Goal: Task Accomplishment & Management: Use online tool/utility

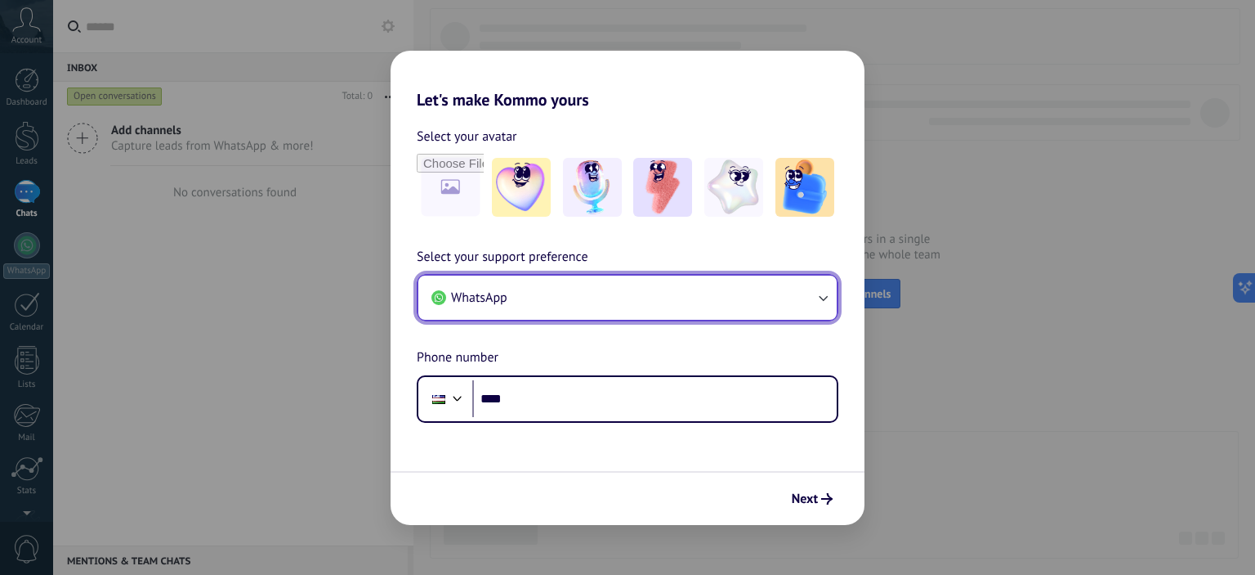
click at [510, 306] on button "WhatsApp" at bounding box center [627, 297] width 418 height 44
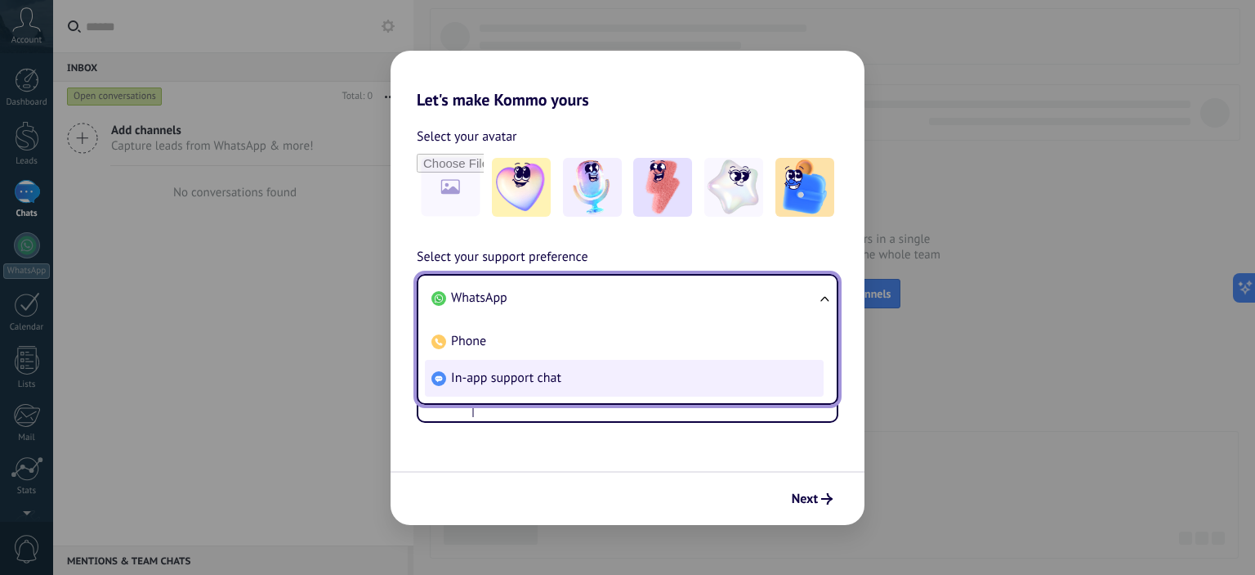
click at [500, 375] on span "In-app support chat" at bounding box center [506, 377] width 110 height 16
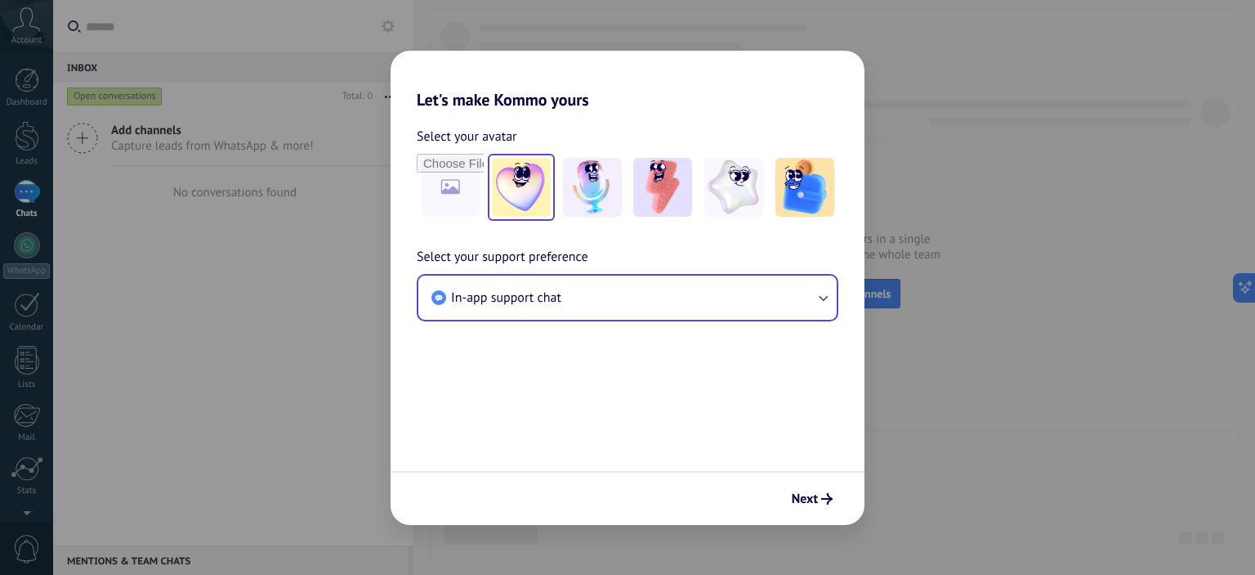
click at [513, 166] on img at bounding box center [521, 187] width 59 height 59
click at [805, 499] on span "Next" at bounding box center [805, 498] width 26 height 11
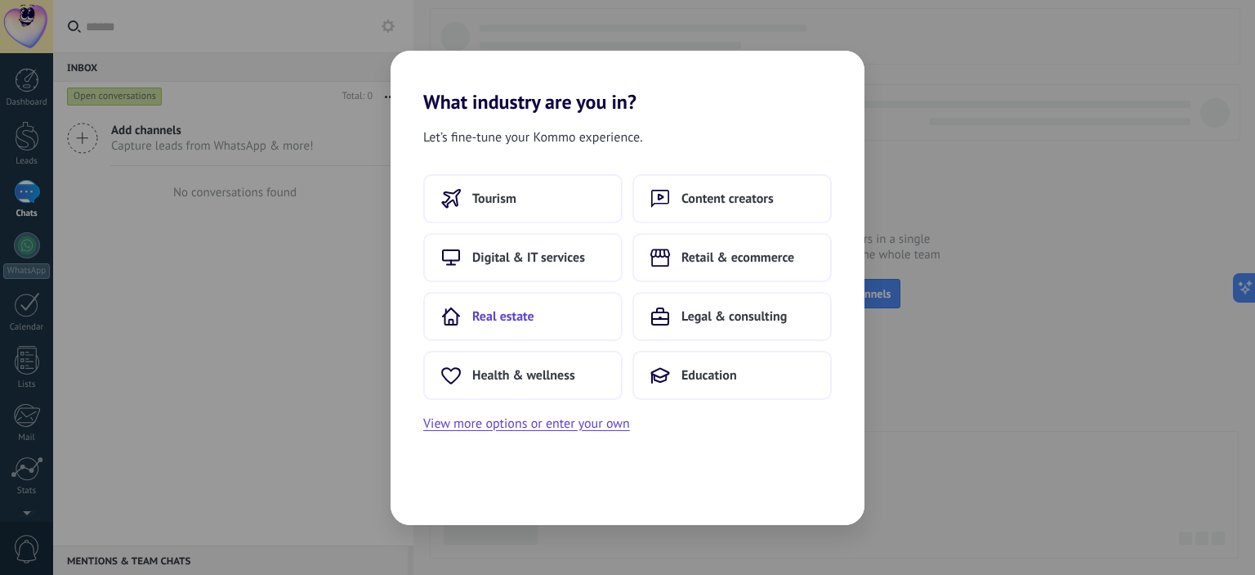
click at [520, 308] on span "Real estate" at bounding box center [503, 316] width 62 height 16
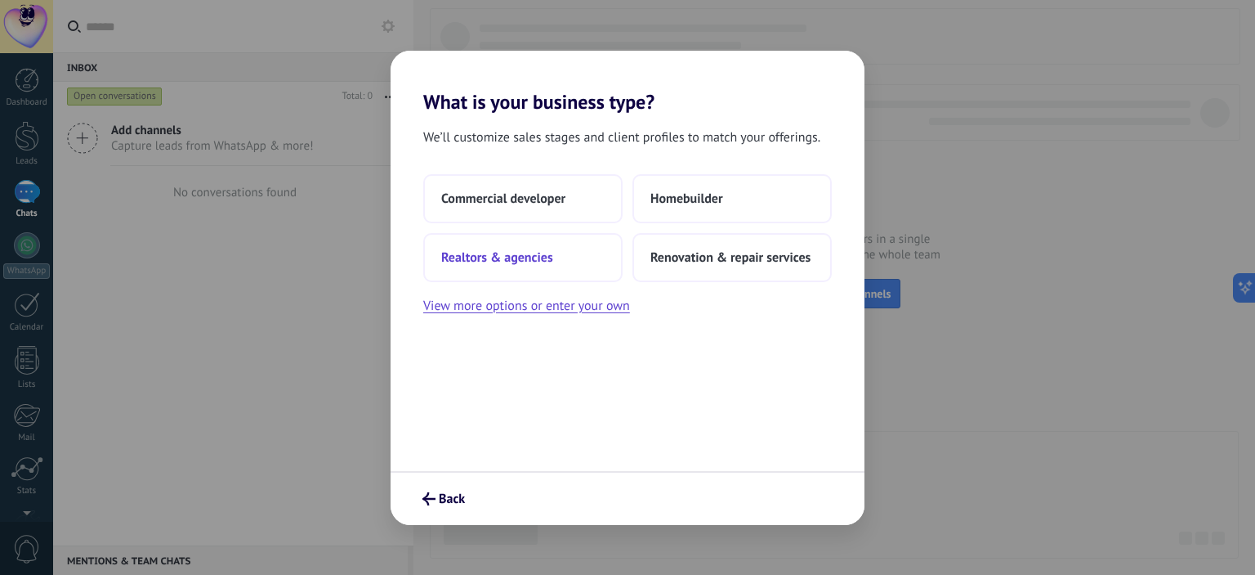
click at [532, 257] on span "Realtors & agencies" at bounding box center [497, 257] width 112 height 16
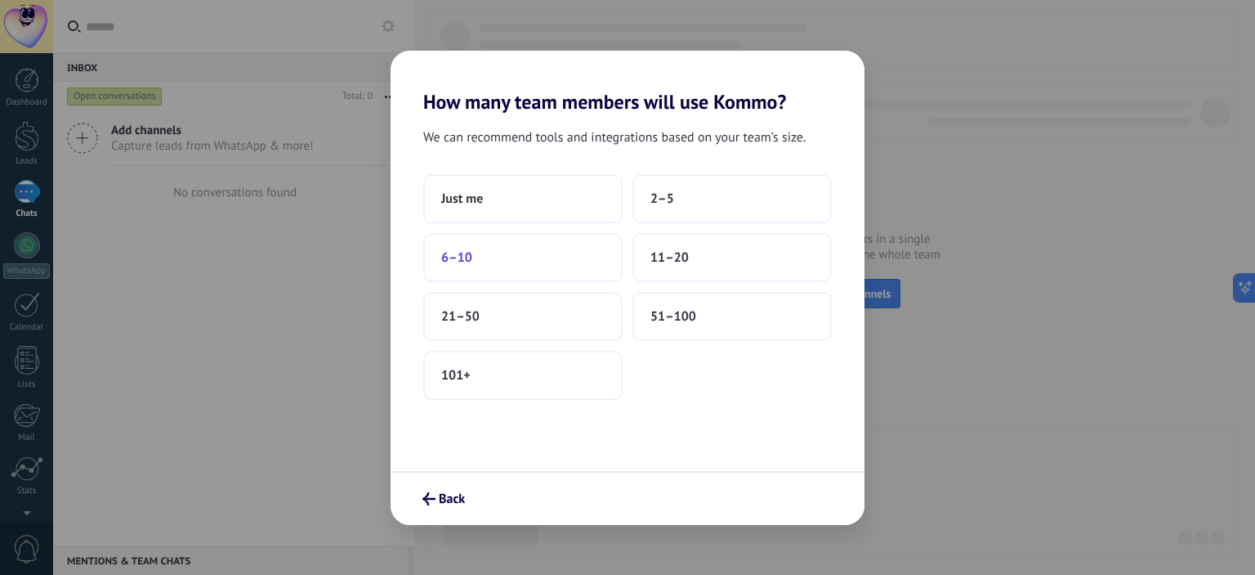
click at [528, 266] on button "6–10" at bounding box center [522, 257] width 199 height 49
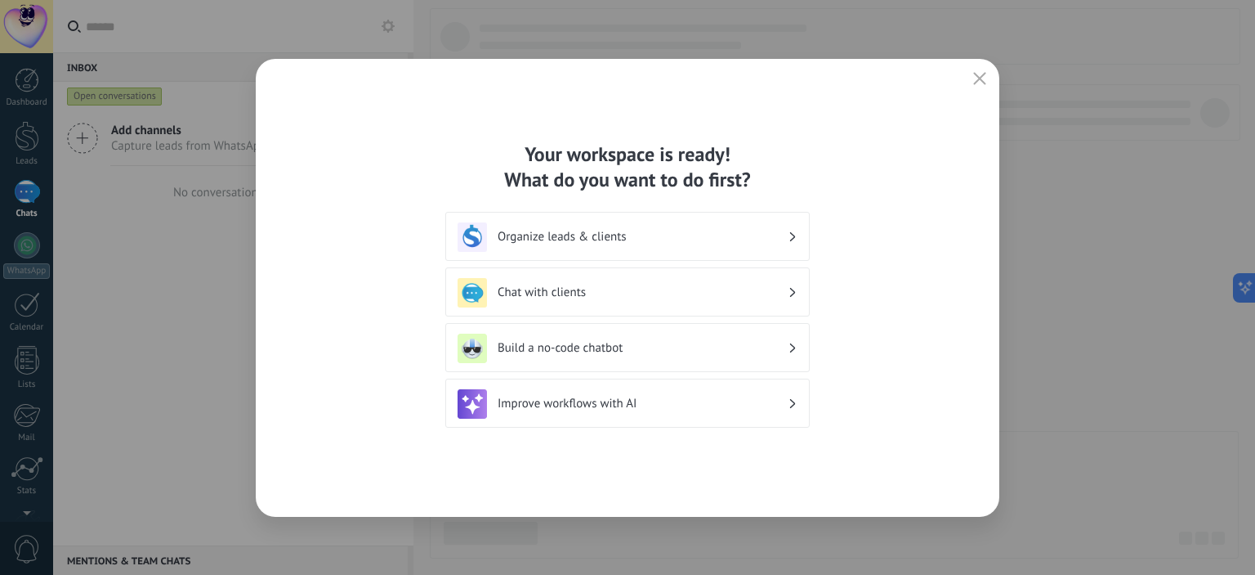
click at [638, 235] on h3 "Organize leads & clients" at bounding box center [643, 237] width 290 height 16
